Goal: Task Accomplishment & Management: Manage account settings

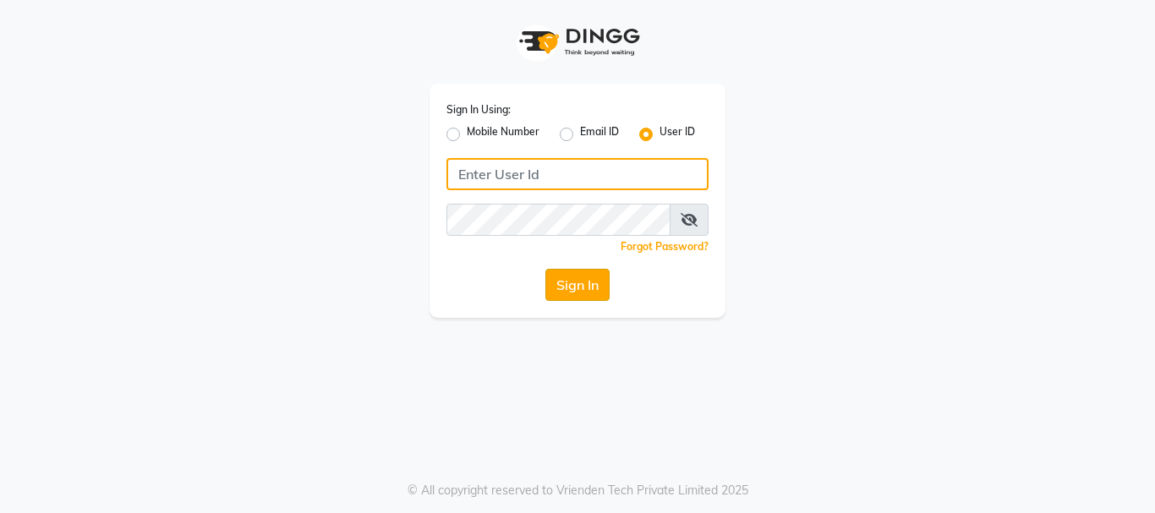
type input "8310049316"
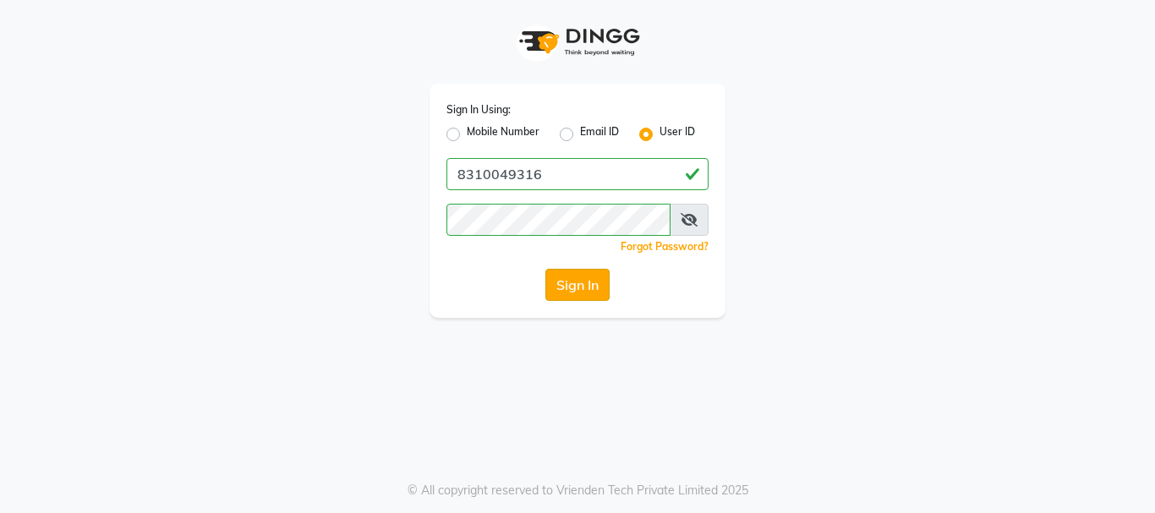
click at [566, 288] on button "Sign In" at bounding box center [577, 285] width 64 height 32
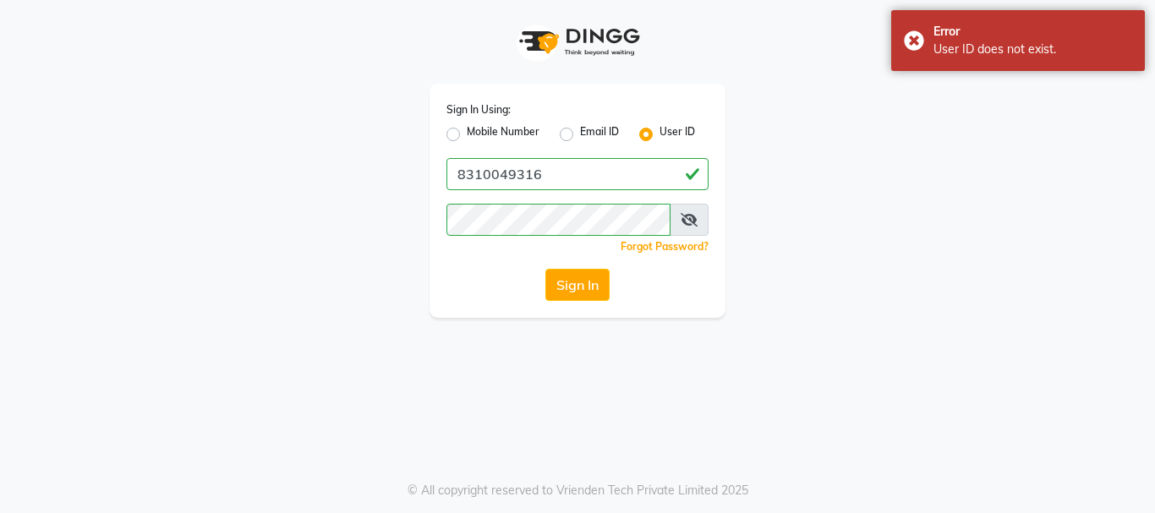
click at [882, 247] on div "Sign In Using: Mobile Number Email ID User ID 8310049316 Remember me Forgot Pas…" at bounding box center [578, 159] width 964 height 318
click at [575, 288] on button "Sign In" at bounding box center [577, 285] width 64 height 32
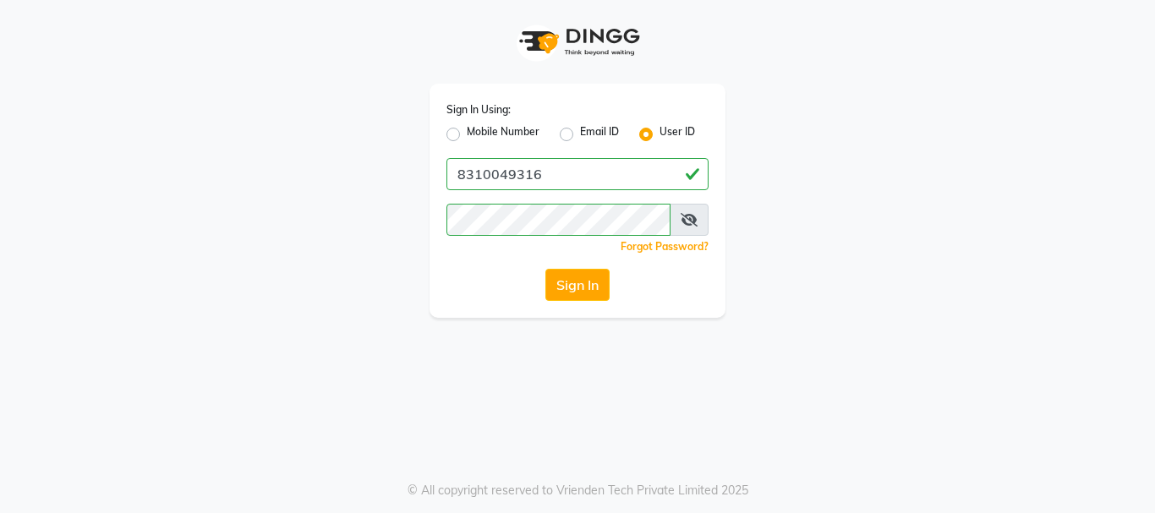
click at [467, 137] on label "Mobile Number" at bounding box center [503, 134] width 73 height 20
click at [467, 135] on input "Mobile Number" at bounding box center [472, 129] width 11 height 11
radio input "true"
radio input "false"
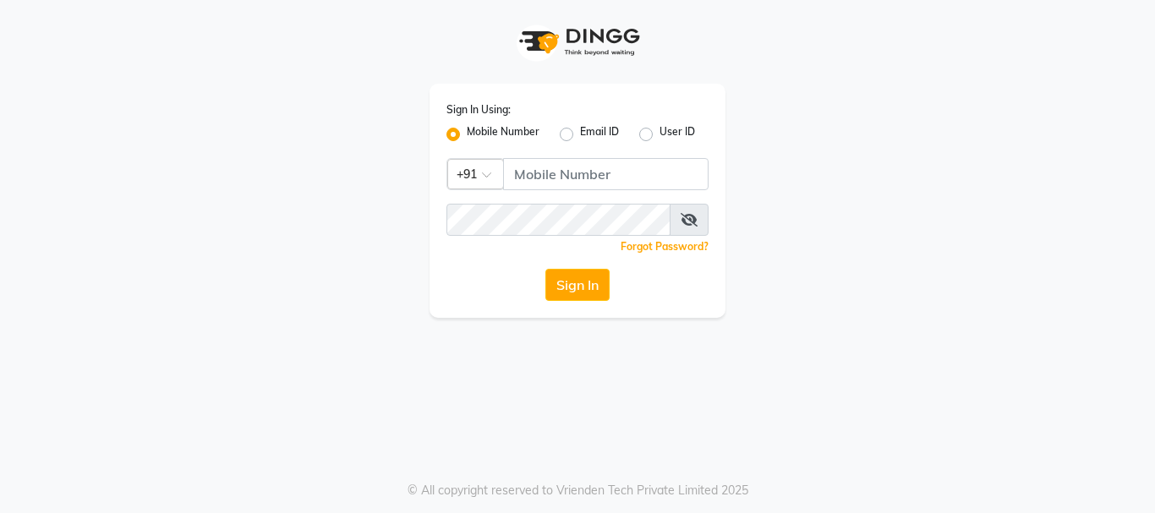
click at [660, 136] on label "User ID" at bounding box center [678, 134] width 36 height 20
click at [660, 135] on input "User ID" at bounding box center [665, 129] width 11 height 11
radio input "true"
click at [467, 135] on label "Mobile Number" at bounding box center [503, 134] width 73 height 20
click at [467, 135] on input "Mobile Number" at bounding box center [472, 129] width 11 height 11
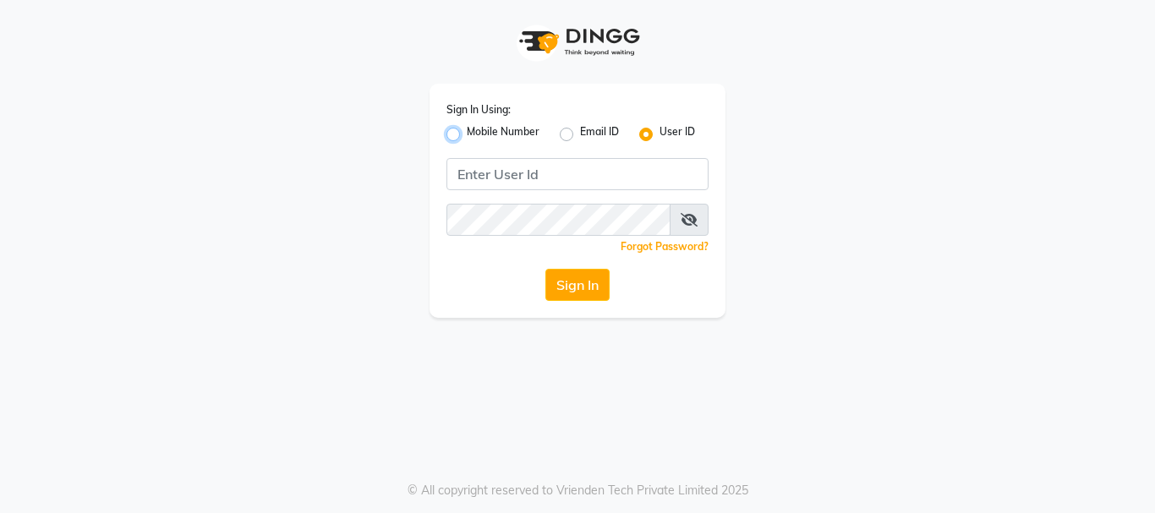
radio input "true"
radio input "false"
click at [580, 133] on label "Email ID" at bounding box center [599, 134] width 39 height 20
click at [580, 133] on input "Email ID" at bounding box center [585, 129] width 11 height 11
radio input "true"
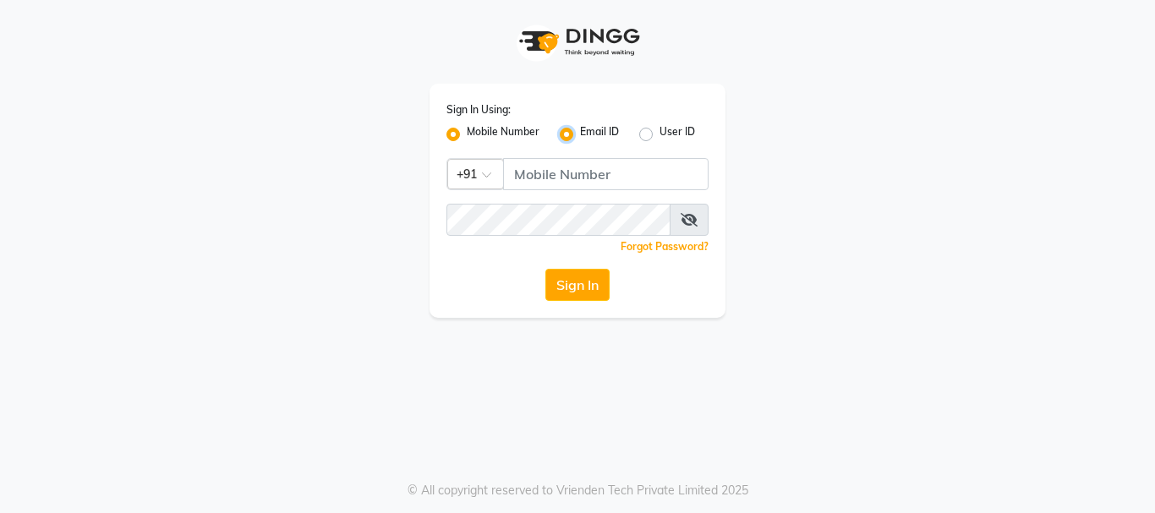
radio input "false"
click at [654, 131] on div "User ID" at bounding box center [667, 134] width 56 height 20
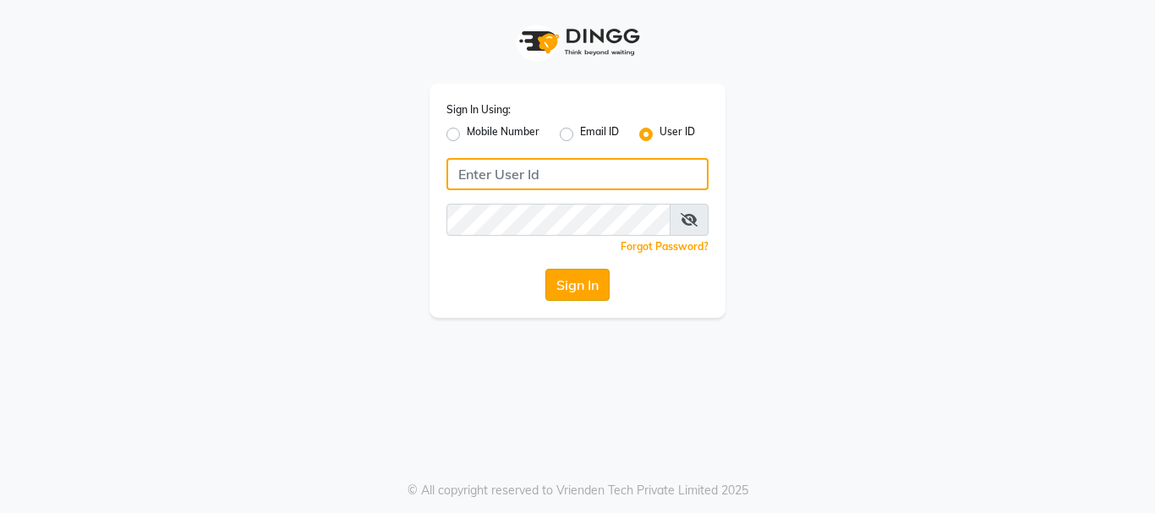
type input "8310049316"
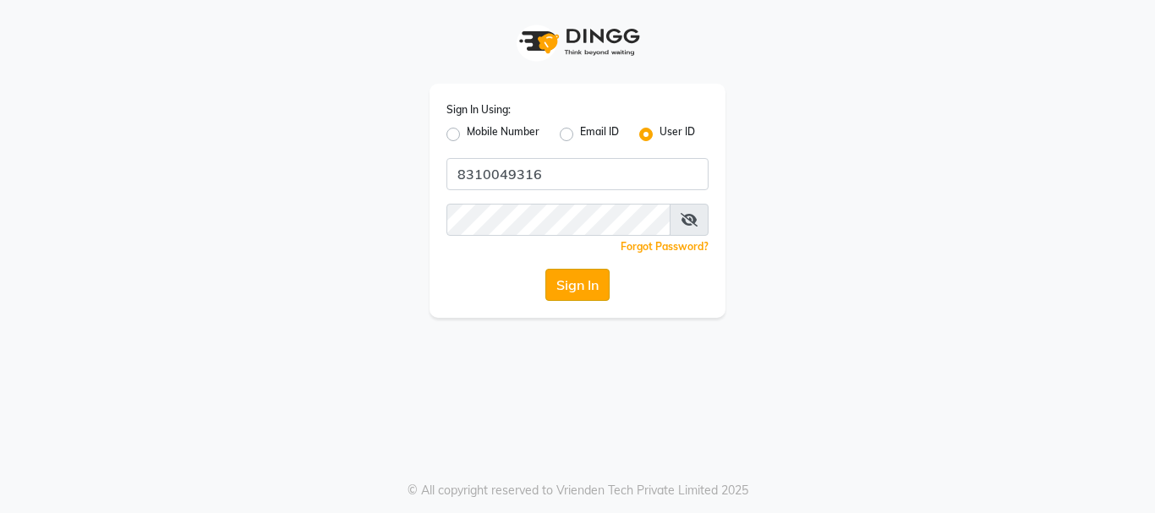
click at [567, 285] on button "Sign In" at bounding box center [577, 285] width 64 height 32
